Goal: Task Accomplishment & Management: Manage account settings

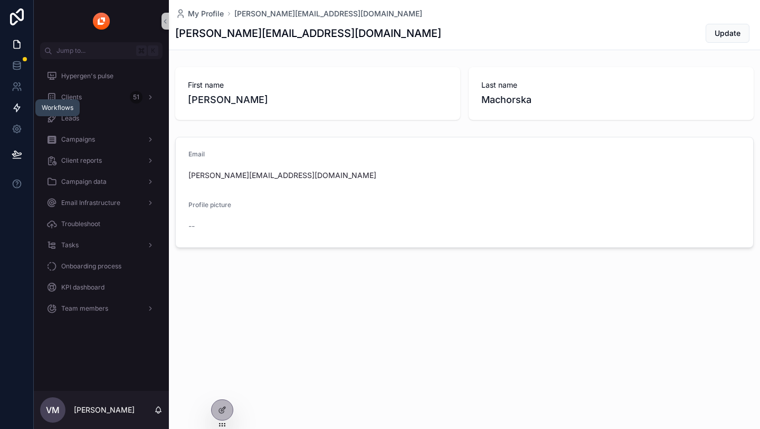
click at [13, 117] on link at bounding box center [16, 107] width 33 height 21
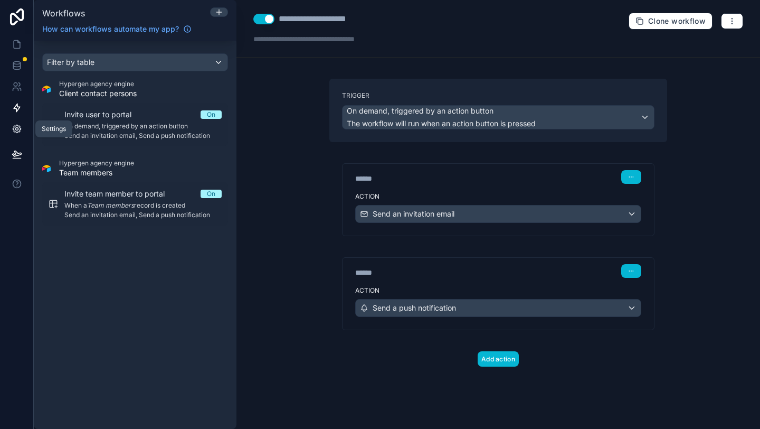
click at [12, 134] on link at bounding box center [16, 128] width 33 height 21
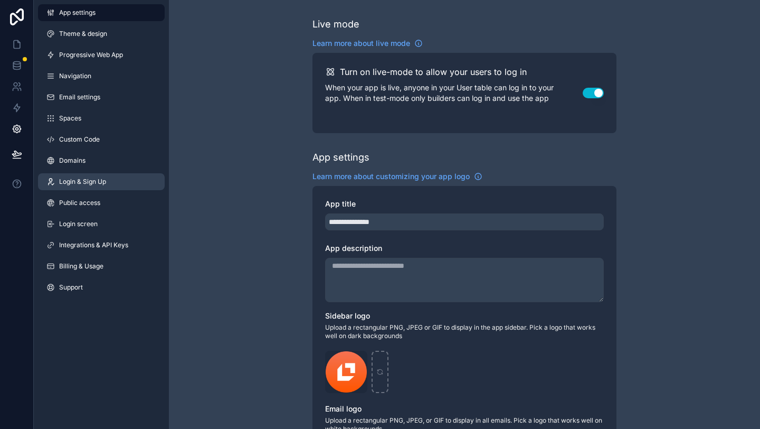
click at [74, 184] on span "Login & Sign Up" at bounding box center [82, 181] width 47 height 8
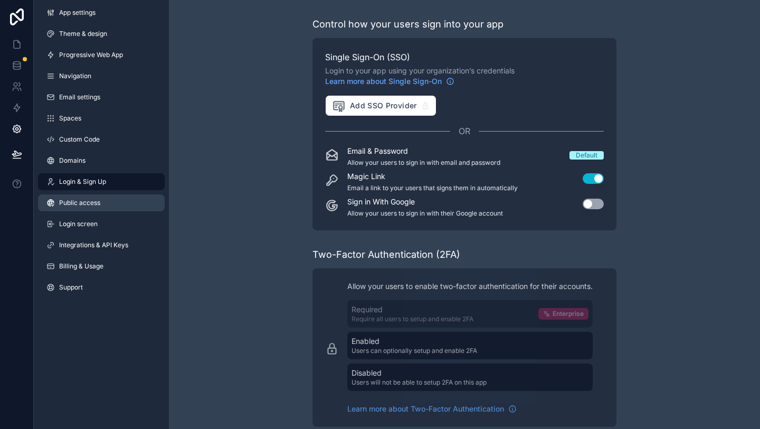
click at [72, 199] on span "Public access" at bounding box center [79, 203] width 41 height 8
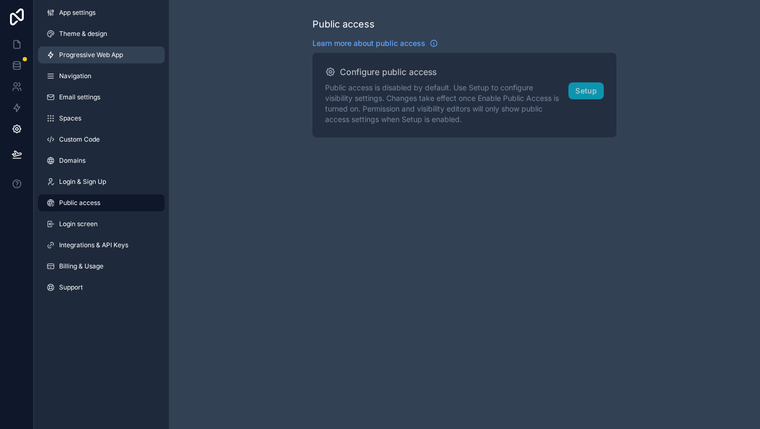
click at [89, 61] on link "Progressive Web App" at bounding box center [101, 54] width 127 height 17
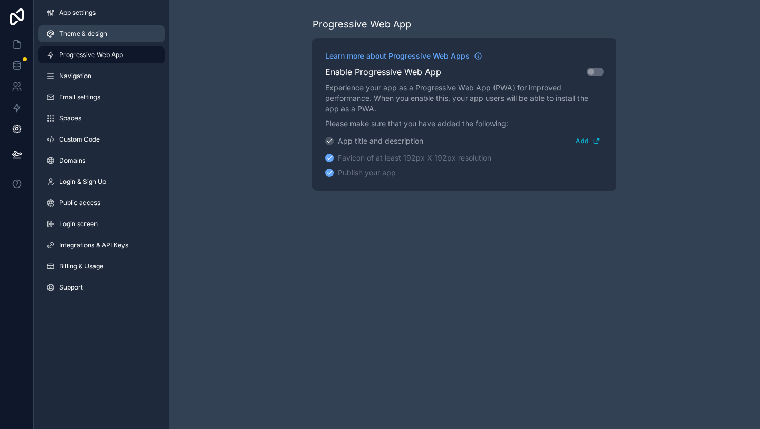
click at [80, 39] on link "Theme & design" at bounding box center [101, 33] width 127 height 17
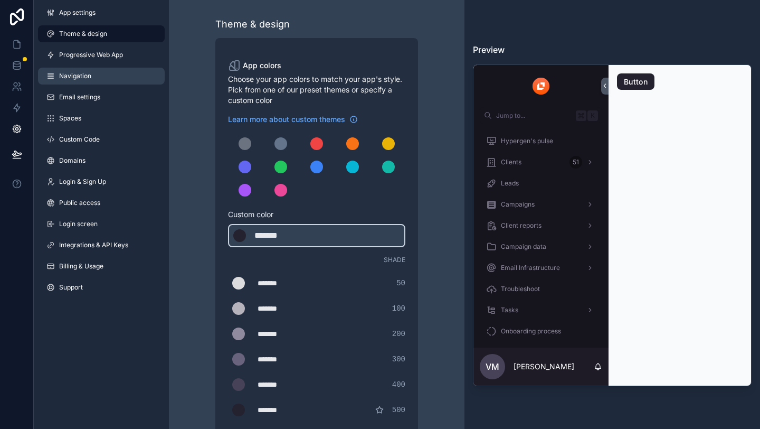
click at [88, 68] on link "Navigation" at bounding box center [101, 76] width 127 height 17
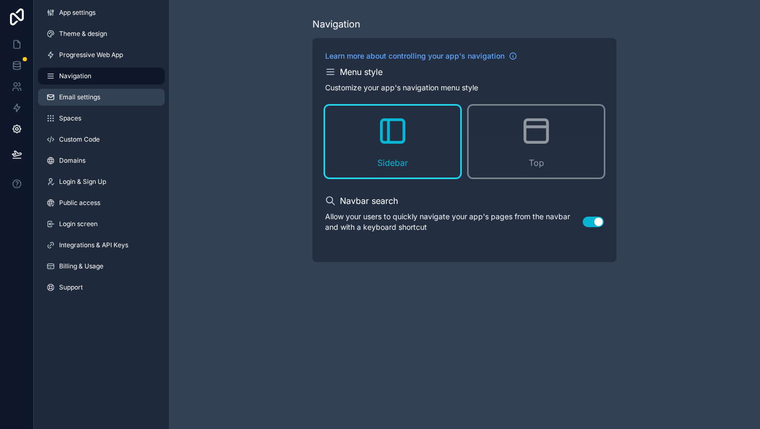
click at [90, 90] on link "Email settings" at bounding box center [101, 97] width 127 height 17
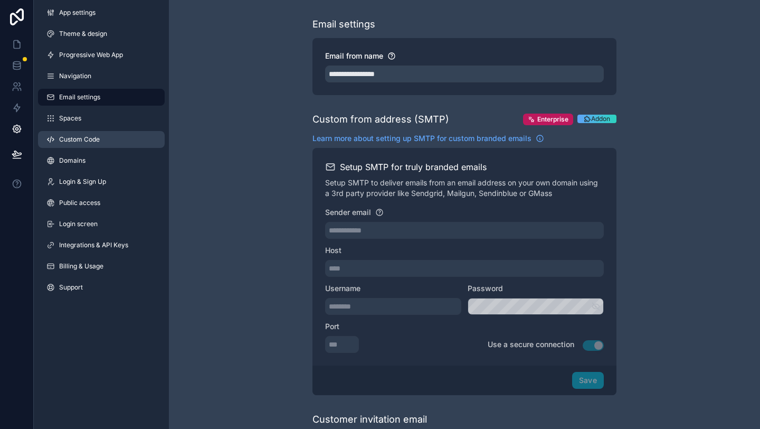
click at [87, 138] on span "Custom Code" at bounding box center [79, 139] width 41 height 8
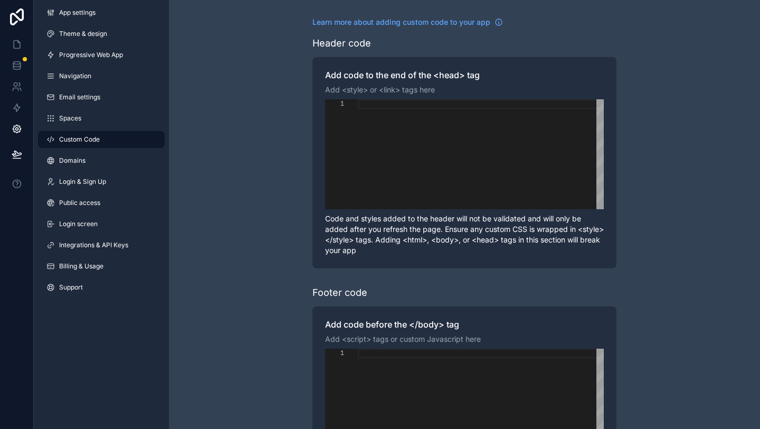
click at [69, 277] on div "App settings Theme & design Progressive Web App Navigation Email settings Space…" at bounding box center [101, 152] width 135 height 304
click at [69, 270] on link "Billing & Usage" at bounding box center [101, 266] width 127 height 17
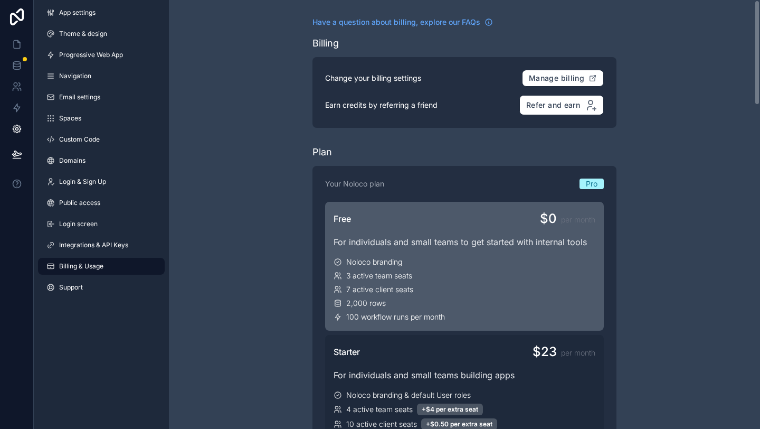
scroll to position [1, 0]
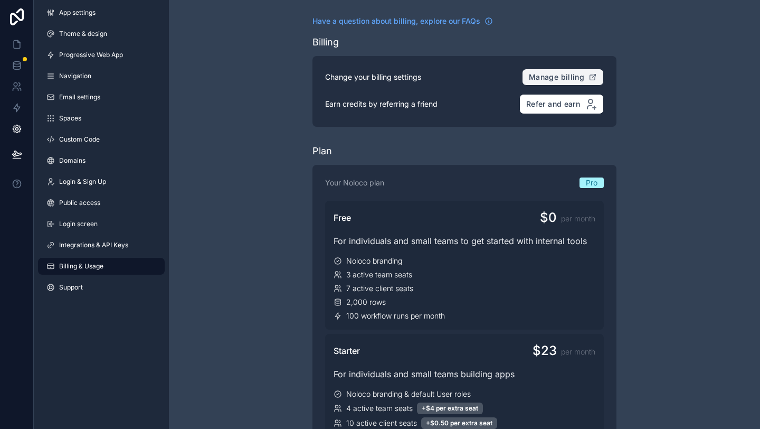
click at [538, 77] on span "Manage billing" at bounding box center [556, 77] width 55 height 10
click at [16, 68] on icon at bounding box center [17, 65] width 11 height 11
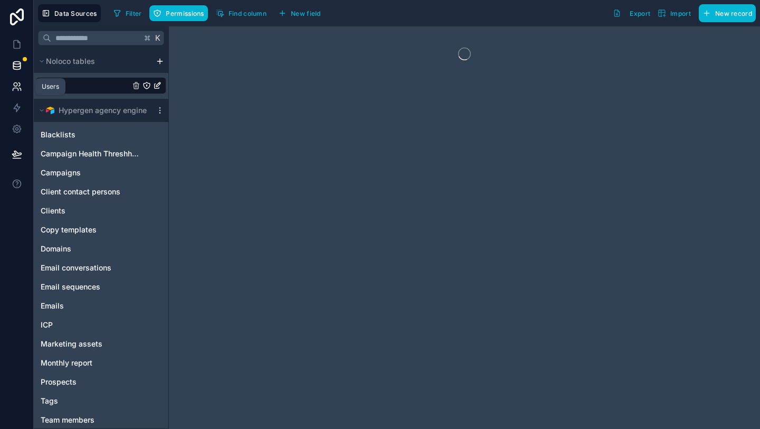
click at [18, 88] on icon at bounding box center [17, 86] width 11 height 11
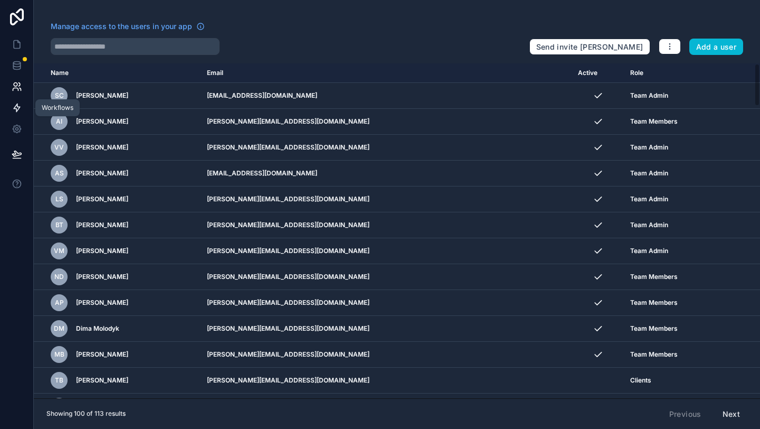
click at [16, 111] on icon at bounding box center [17, 108] width 6 height 8
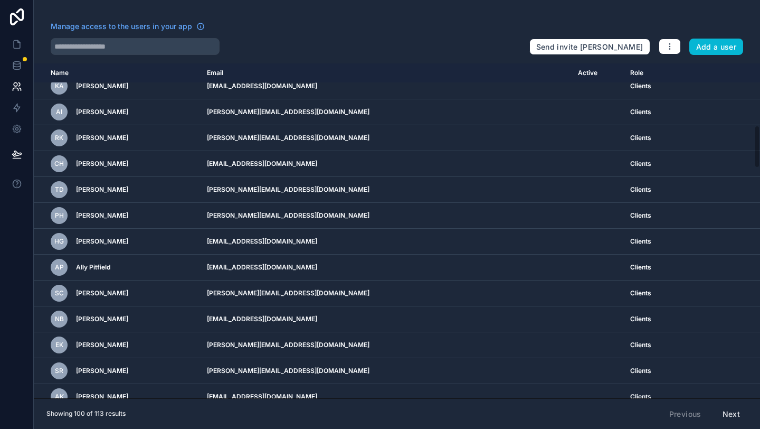
scroll to position [596, 0]
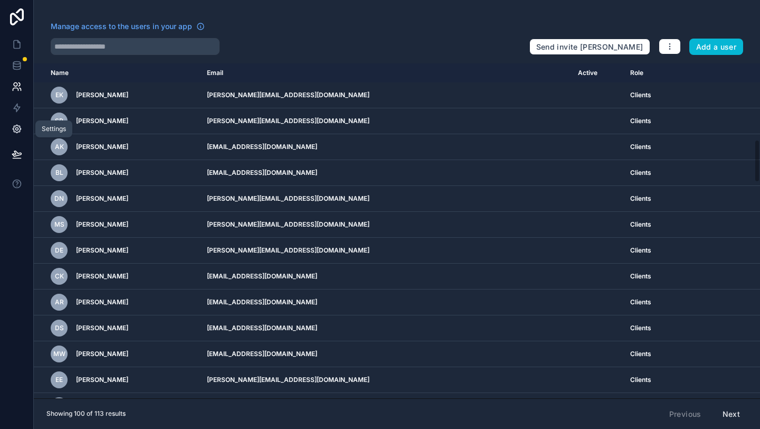
click at [18, 131] on icon at bounding box center [17, 129] width 8 height 8
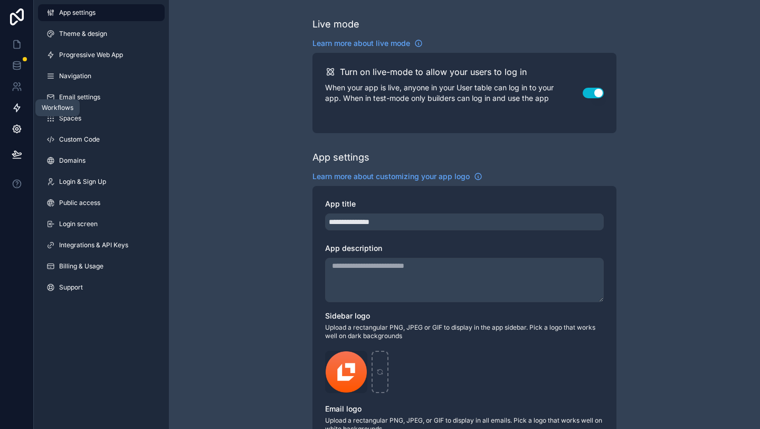
click at [14, 105] on icon at bounding box center [17, 107] width 11 height 11
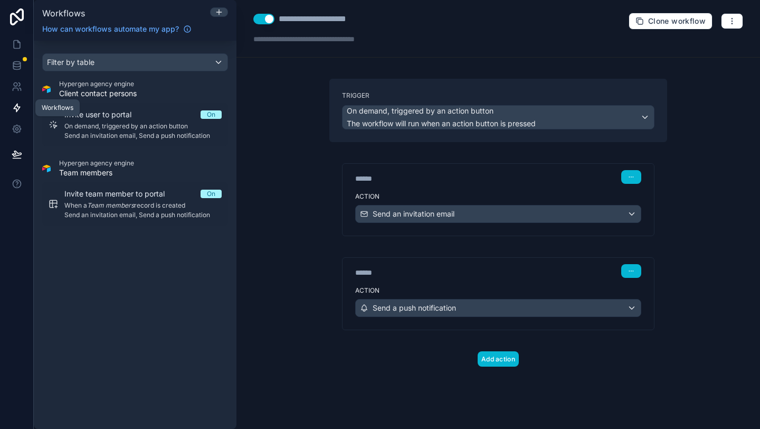
click at [15, 100] on link at bounding box center [16, 107] width 33 height 21
click at [15, 96] on link at bounding box center [16, 86] width 33 height 21
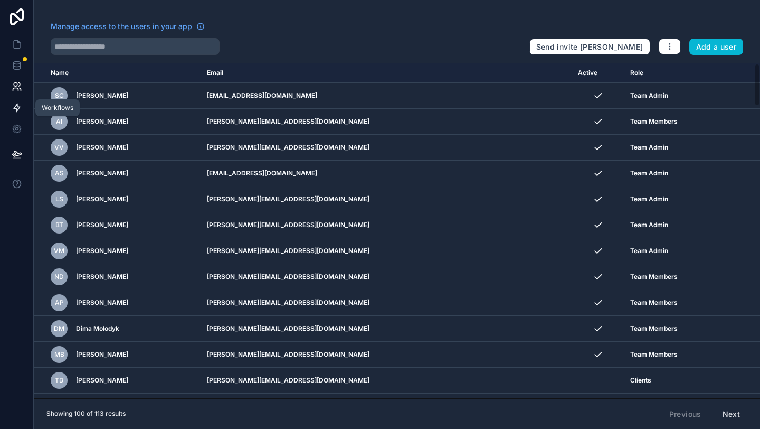
click at [16, 107] on icon at bounding box center [17, 107] width 11 height 11
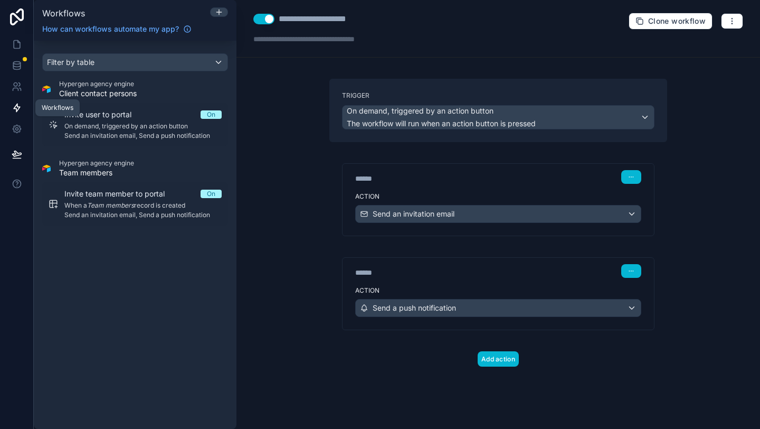
click at [23, 99] on link at bounding box center [16, 107] width 33 height 21
click at [15, 89] on icon at bounding box center [17, 86] width 11 height 11
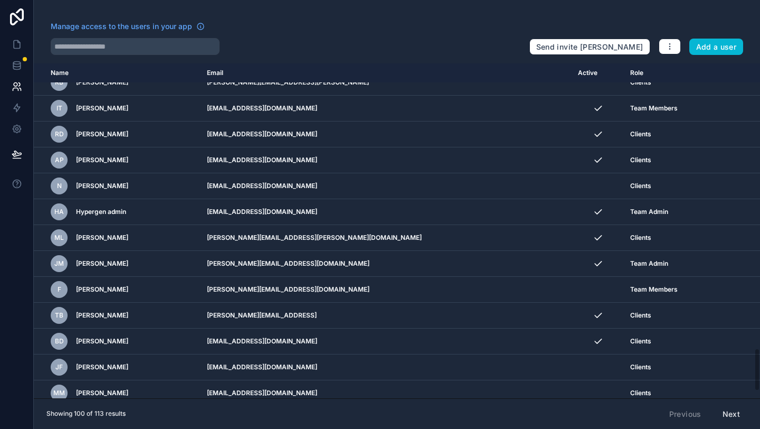
scroll to position [2271, 0]
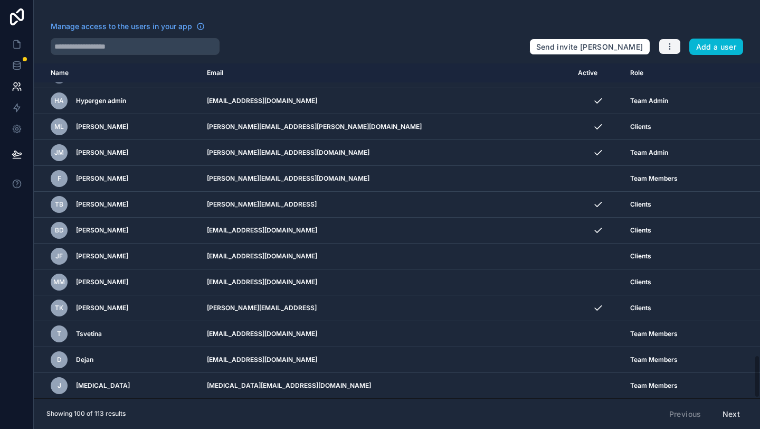
click at [668, 50] on icon "button" at bounding box center [670, 46] width 8 height 8
click at [671, 69] on icon at bounding box center [667, 72] width 8 height 8
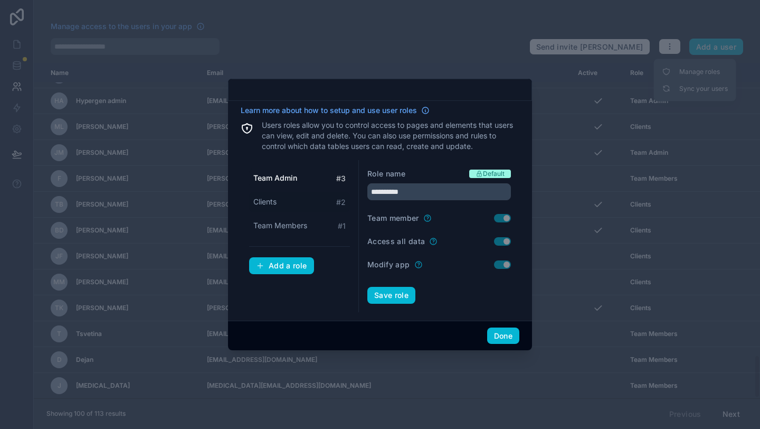
click at [319, 199] on div "Clients # 2" at bounding box center [299, 202] width 101 height 20
click at [313, 221] on div "Team Members # 1" at bounding box center [299, 226] width 101 height 20
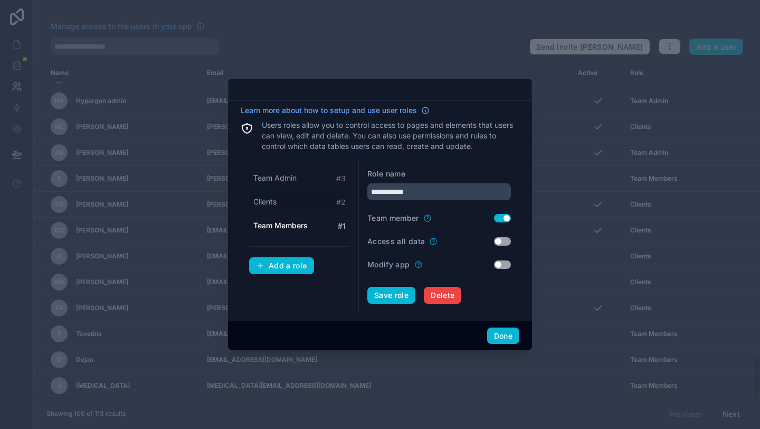
click at [314, 205] on div "Clients # 2" at bounding box center [299, 202] width 101 height 20
click at [312, 225] on div "Team Members # 1" at bounding box center [299, 226] width 101 height 20
type input "**********"
click at [489, 325] on div "Done" at bounding box center [380, 335] width 304 height 30
click at [490, 334] on button "Done" at bounding box center [503, 335] width 32 height 17
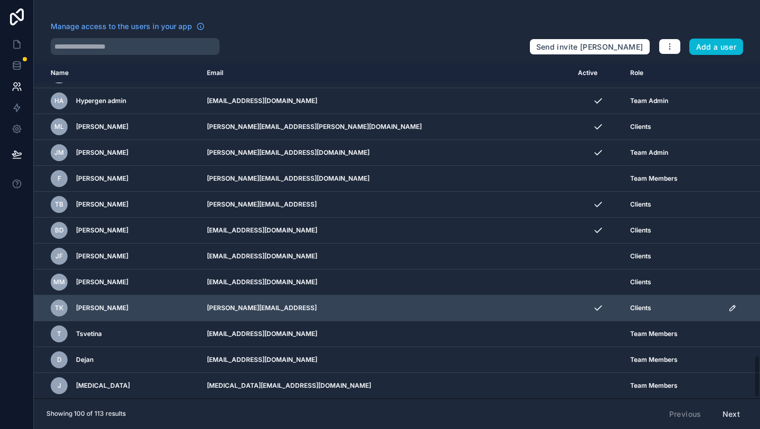
click at [714, 309] on td "Clients" at bounding box center [673, 308] width 98 height 26
click at [729, 307] on icon "scrollable content" at bounding box center [733, 308] width 8 height 8
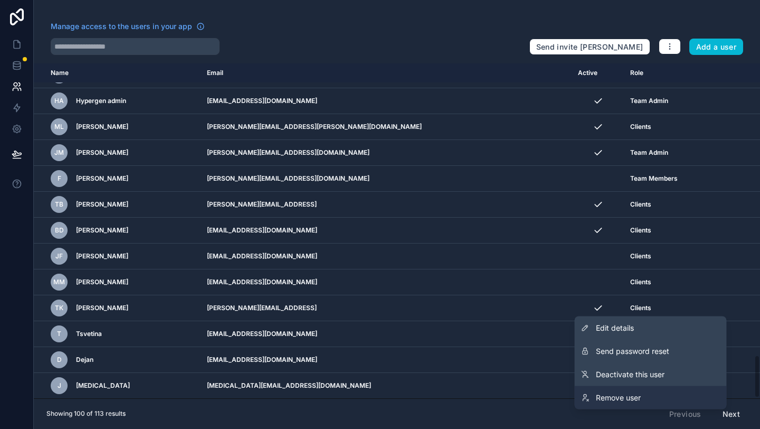
click at [643, 400] on link "Remove user" at bounding box center [651, 397] width 152 height 23
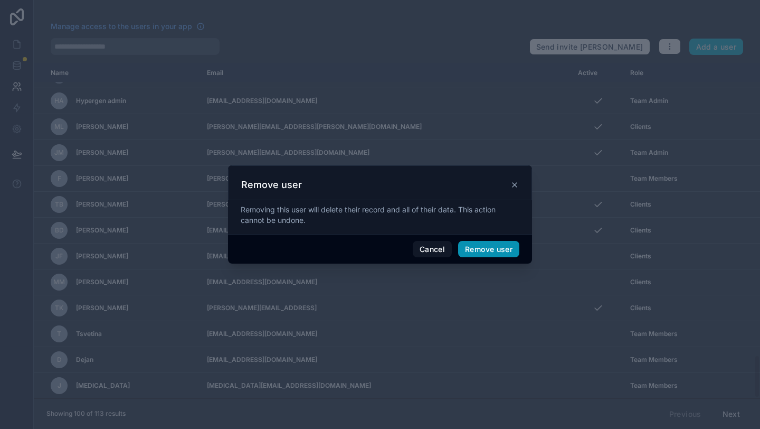
click at [484, 250] on button "Remove user" at bounding box center [488, 249] width 61 height 17
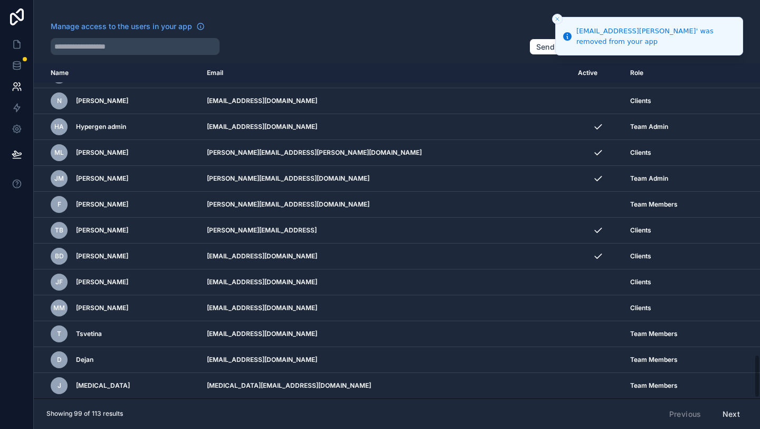
scroll to position [2246, 0]
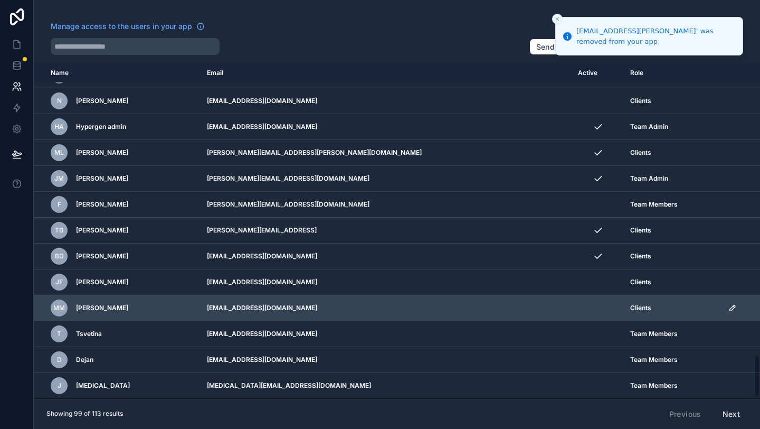
click at [729, 306] on icon "scrollable content" at bounding box center [733, 308] width 8 height 8
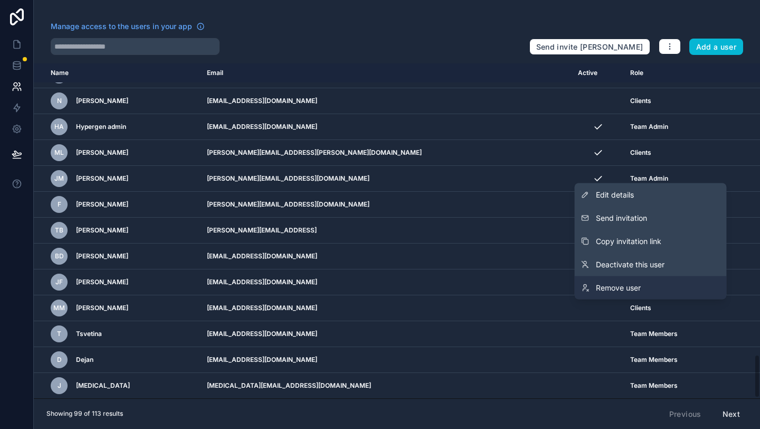
click at [643, 288] on link "Remove user" at bounding box center [651, 287] width 152 height 23
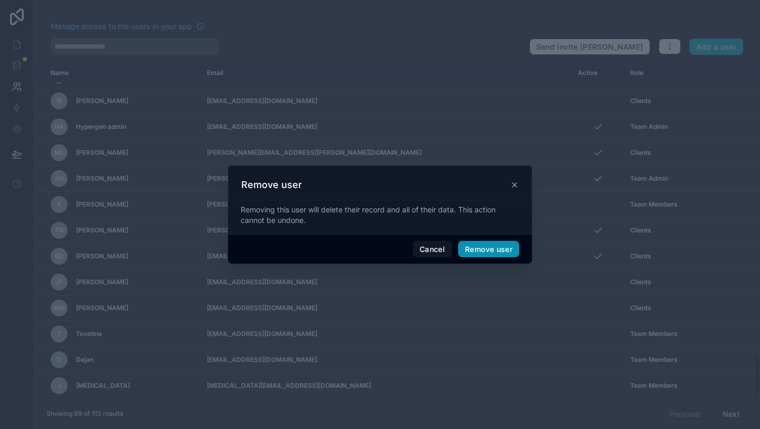
click at [510, 251] on button "Remove user" at bounding box center [488, 249] width 61 height 17
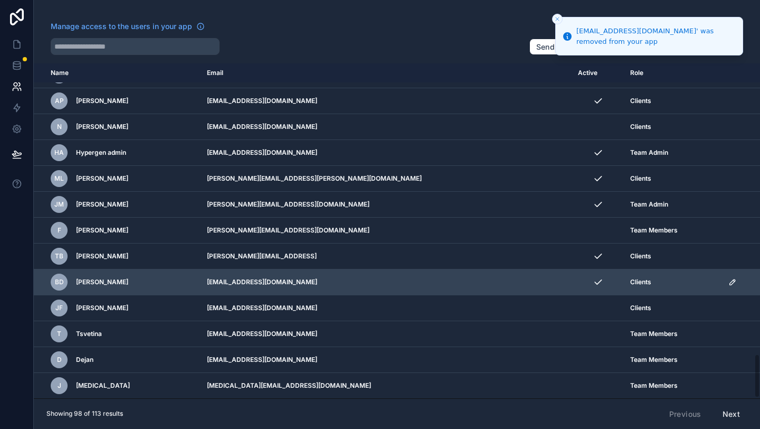
scroll to position [2220, 0]
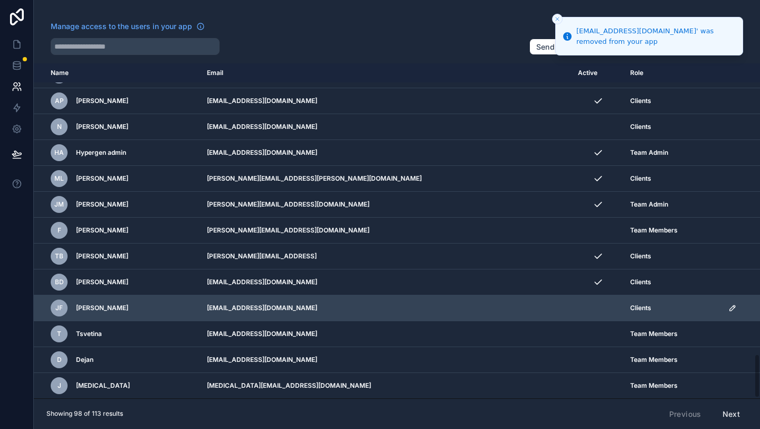
click at [729, 305] on icon "scrollable content" at bounding box center [733, 308] width 8 height 8
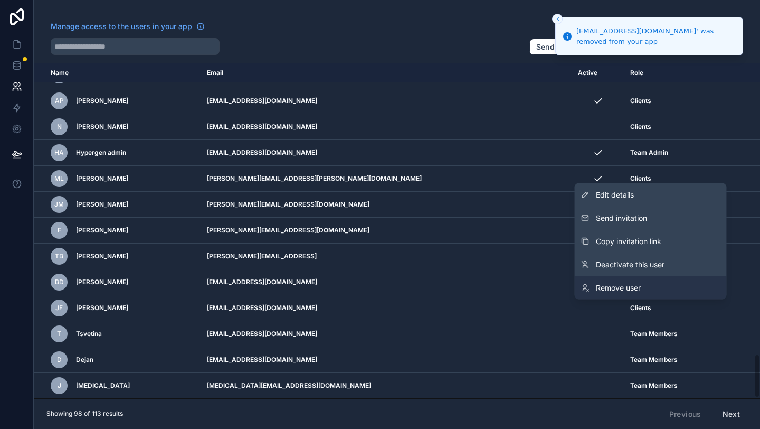
click at [678, 285] on link "Remove user" at bounding box center [651, 287] width 152 height 23
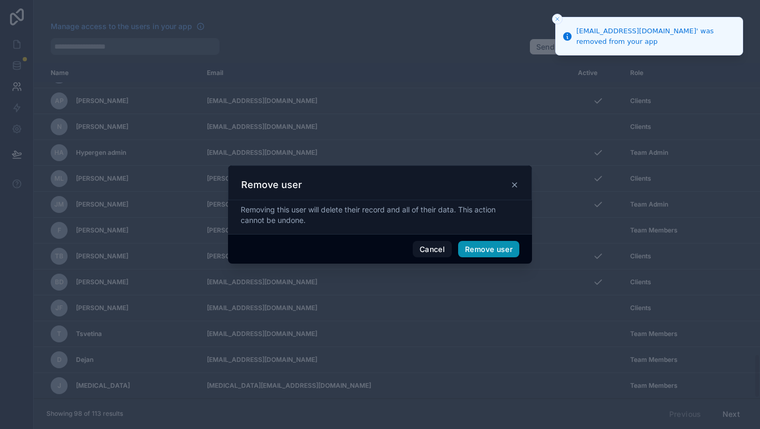
click at [512, 247] on button "Remove user" at bounding box center [488, 249] width 61 height 17
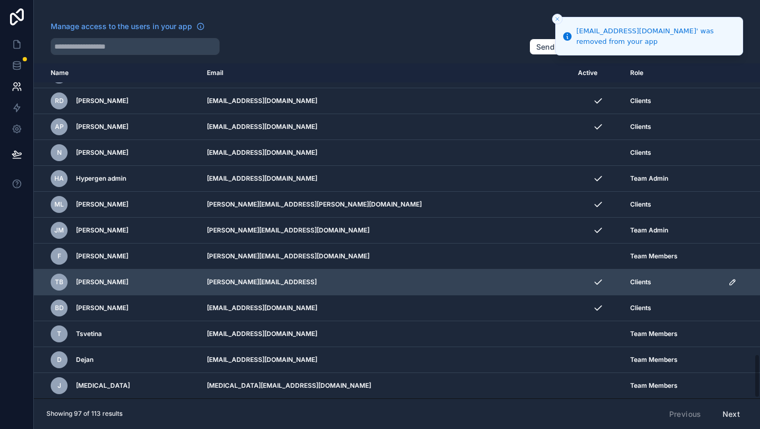
scroll to position [2194, 0]
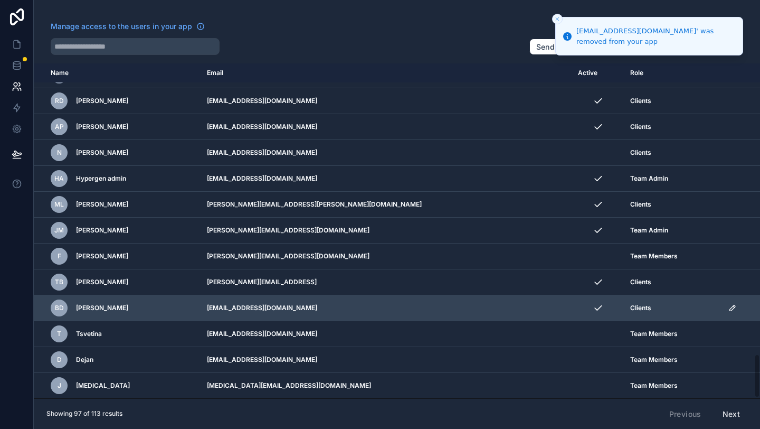
click at [729, 308] on icon "scrollable content" at bounding box center [733, 308] width 8 height 8
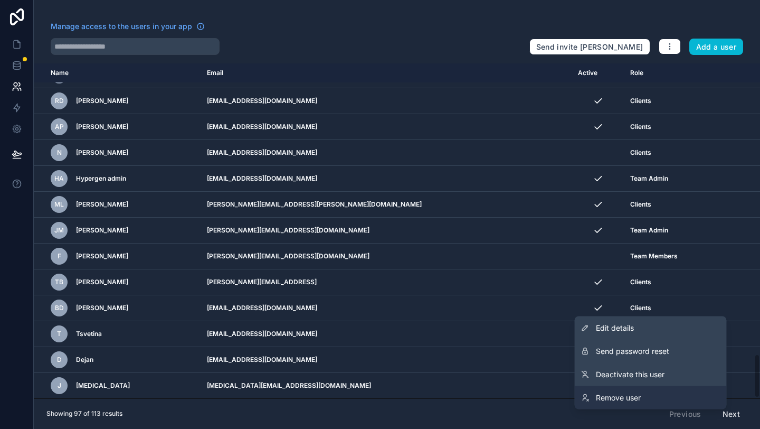
click at [624, 397] on span "Remove user" at bounding box center [618, 397] width 45 height 11
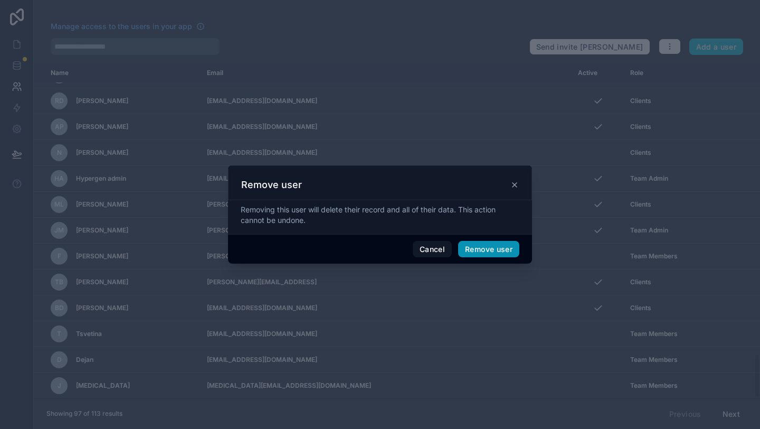
click at [499, 250] on button "Remove user" at bounding box center [488, 249] width 61 height 17
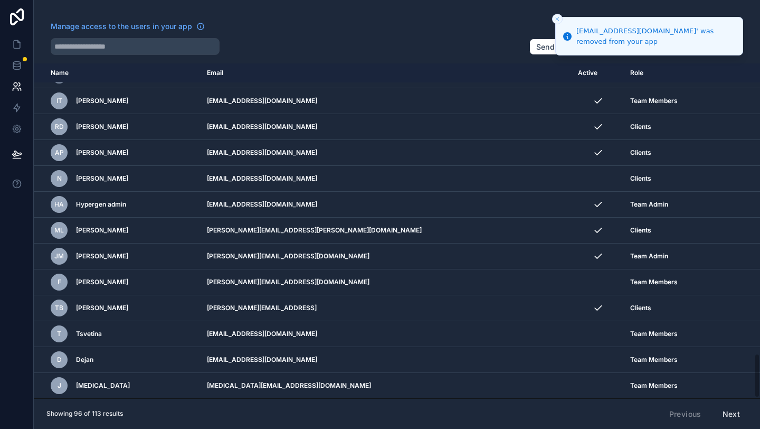
scroll to position [2168, 0]
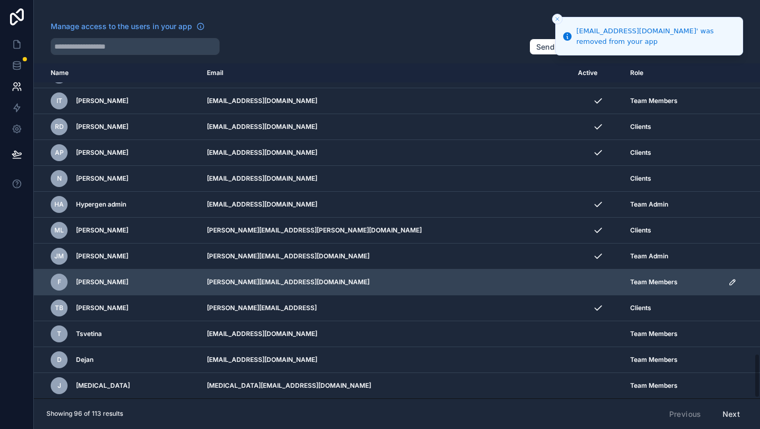
click at [733, 284] on div "scrollable content" at bounding box center [741, 282] width 25 height 8
click at [729, 284] on icon "scrollable content" at bounding box center [733, 282] width 8 height 8
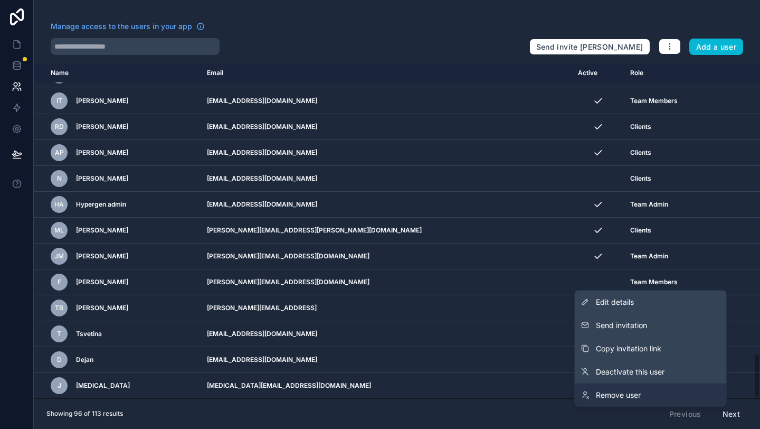
click at [625, 400] on link "Remove user" at bounding box center [651, 394] width 152 height 23
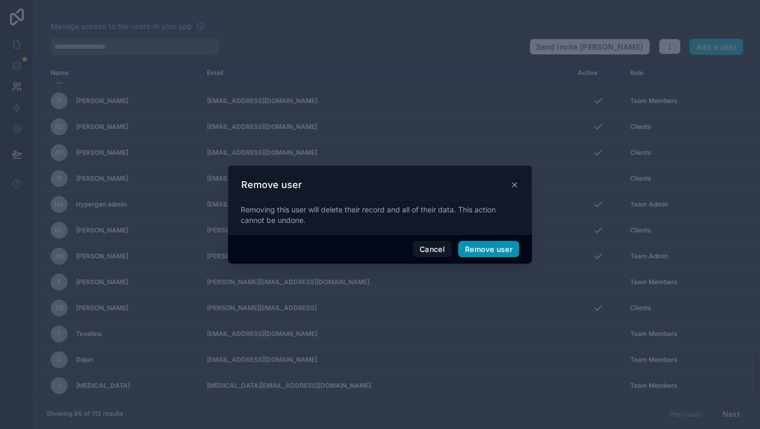
click at [490, 256] on button "Remove user" at bounding box center [488, 249] width 61 height 17
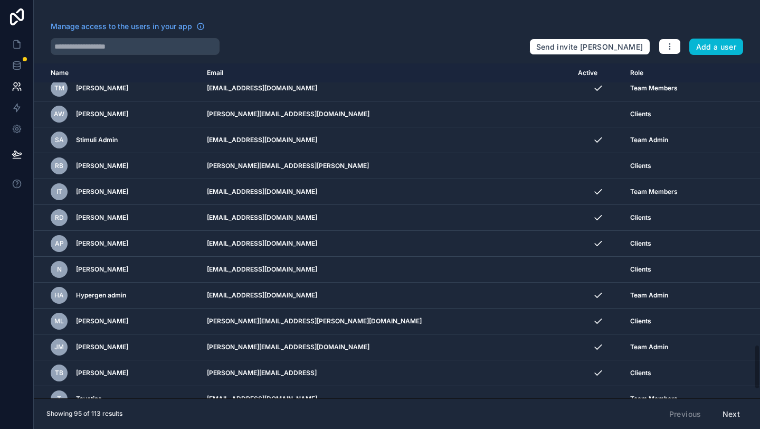
scroll to position [2078, 0]
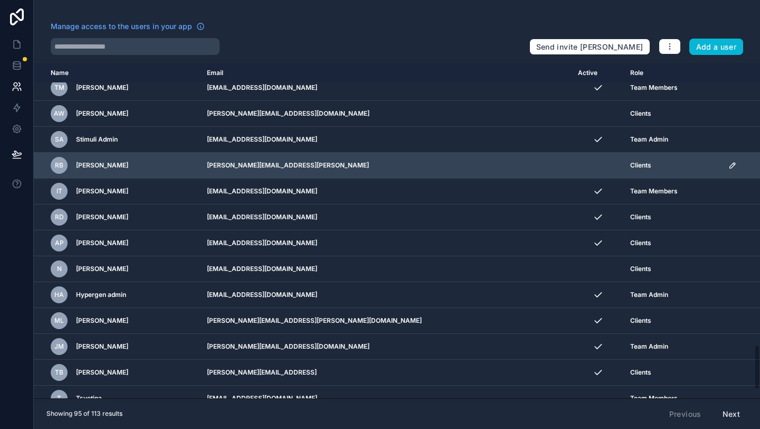
click at [729, 165] on icon "scrollable content" at bounding box center [733, 165] width 8 height 8
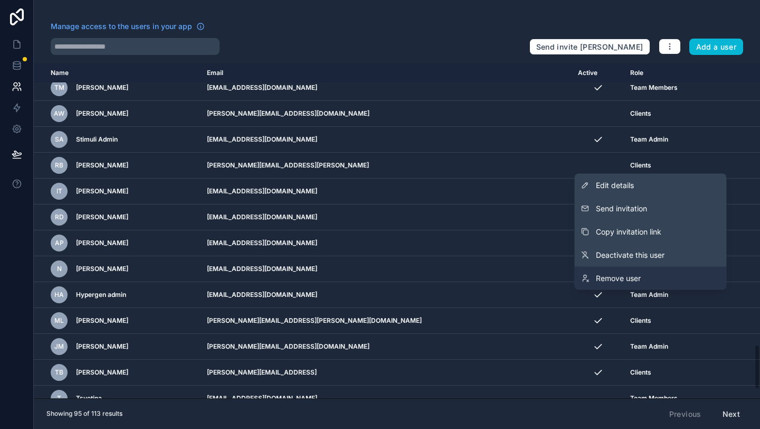
click at [631, 275] on span "Remove user" at bounding box center [618, 278] width 45 height 11
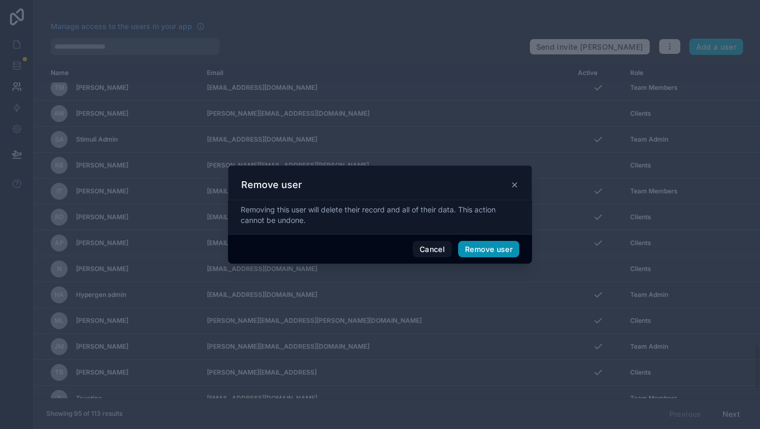
click at [487, 249] on button "Remove user" at bounding box center [488, 249] width 61 height 17
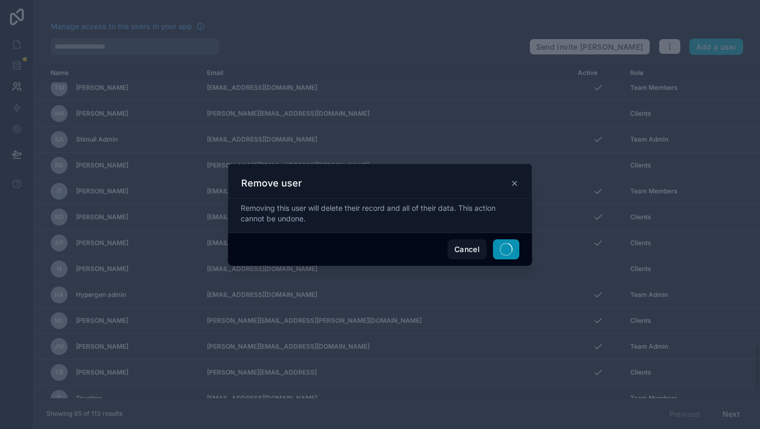
click at [506, 252] on icon "button" at bounding box center [506, 249] width 13 height 13
click at [464, 249] on button "Cancel" at bounding box center [467, 249] width 39 height 20
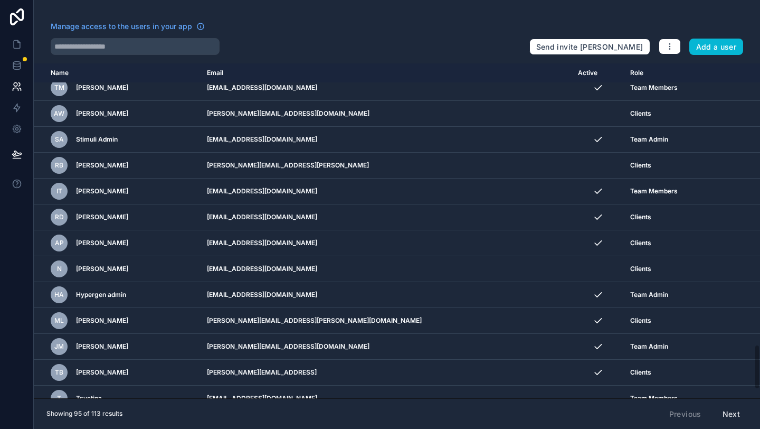
click at [408, 40] on div at bounding box center [286, 46] width 470 height 17
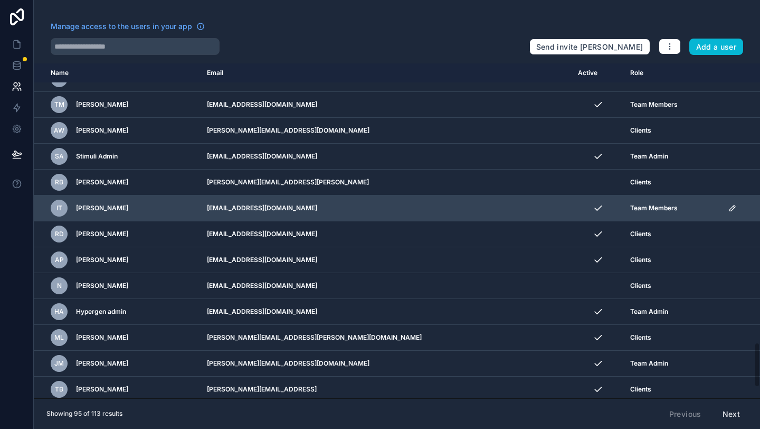
scroll to position [2061, 0]
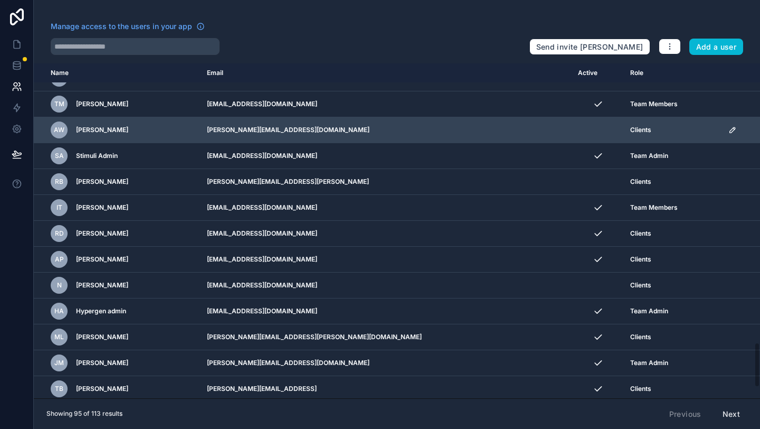
click at [723, 129] on td "scrollable content" at bounding box center [741, 130] width 38 height 26
click at [730, 130] on icon "scrollable content" at bounding box center [732, 129] width 5 height 5
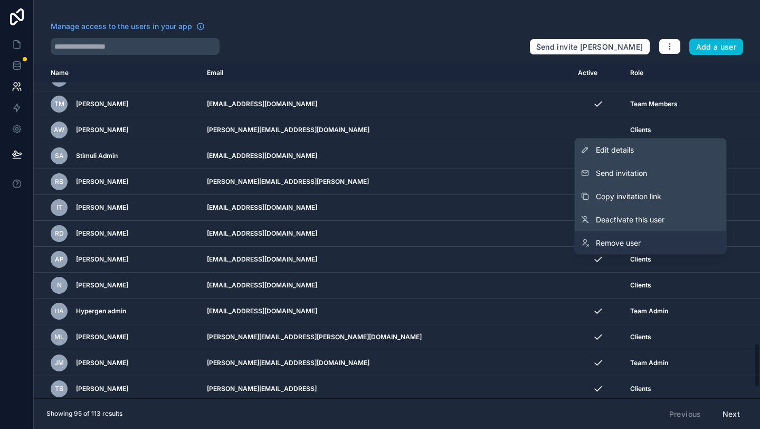
click at [660, 233] on link "Remove user" at bounding box center [651, 242] width 152 height 23
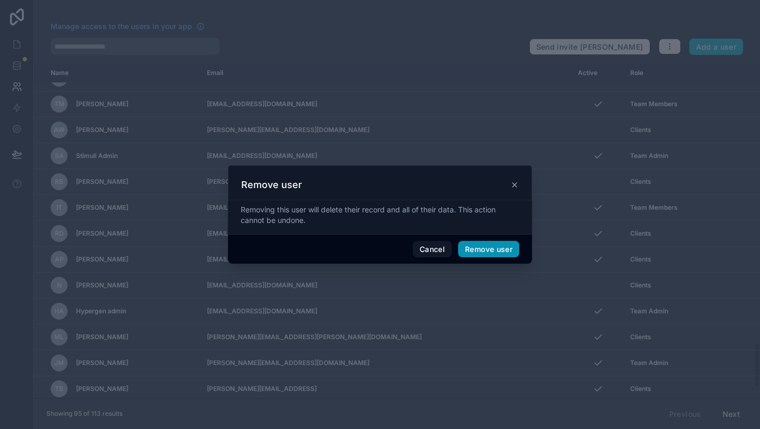
click at [495, 247] on button "Remove user" at bounding box center [488, 249] width 61 height 17
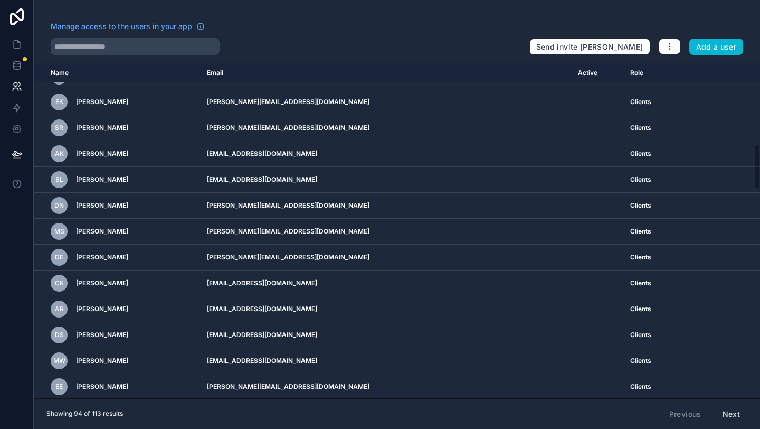
scroll to position [590, 0]
